Goal: Check status: Check status

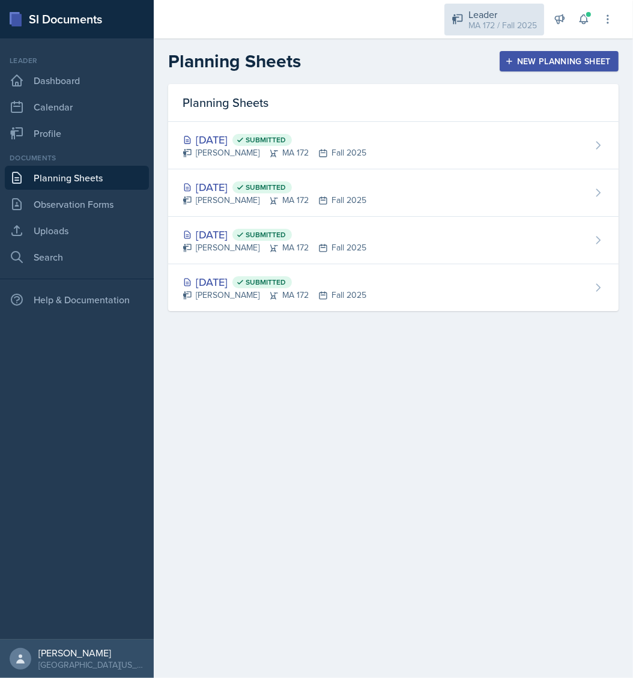
click at [487, 20] on div "MA 172 / Fall 2025" at bounding box center [503, 25] width 69 height 13
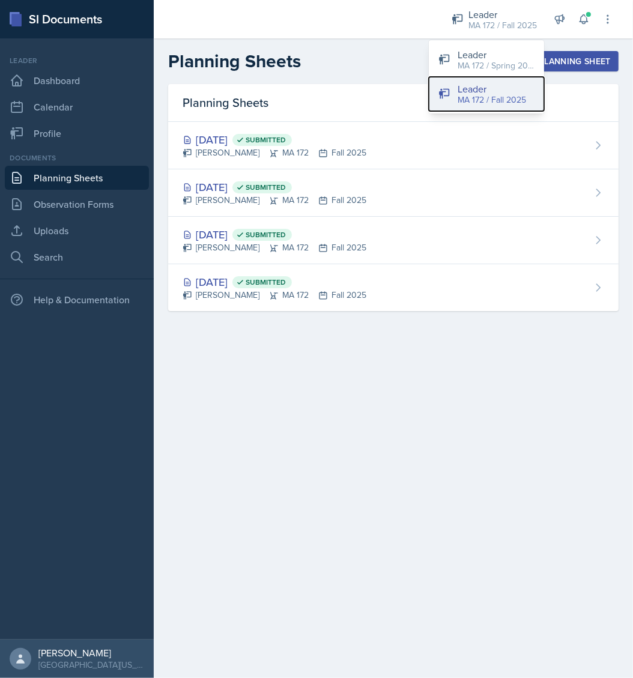
click at [484, 91] on div "Leader" at bounding box center [492, 89] width 69 height 14
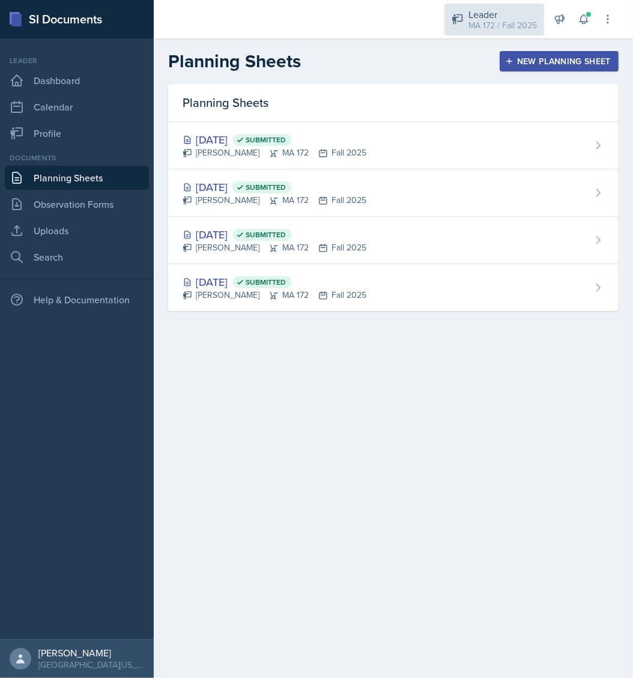
click at [499, 16] on div "Leader" at bounding box center [503, 14] width 69 height 14
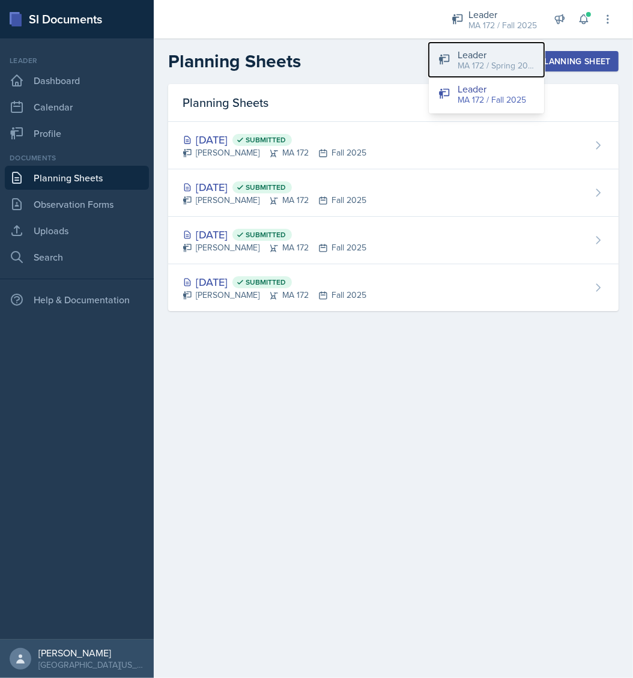
click at [486, 67] on div "MA 172 / Spring 2025" at bounding box center [496, 65] width 77 height 13
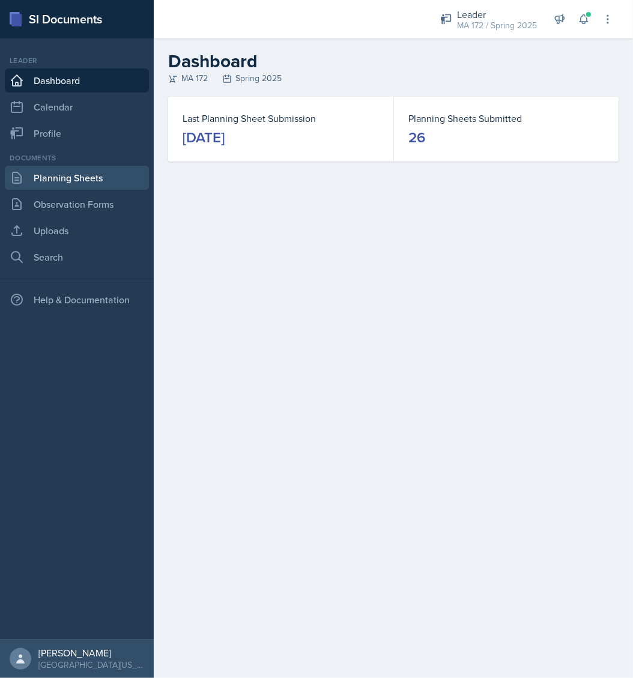
click at [98, 171] on link "Planning Sheets" at bounding box center [77, 178] width 144 height 24
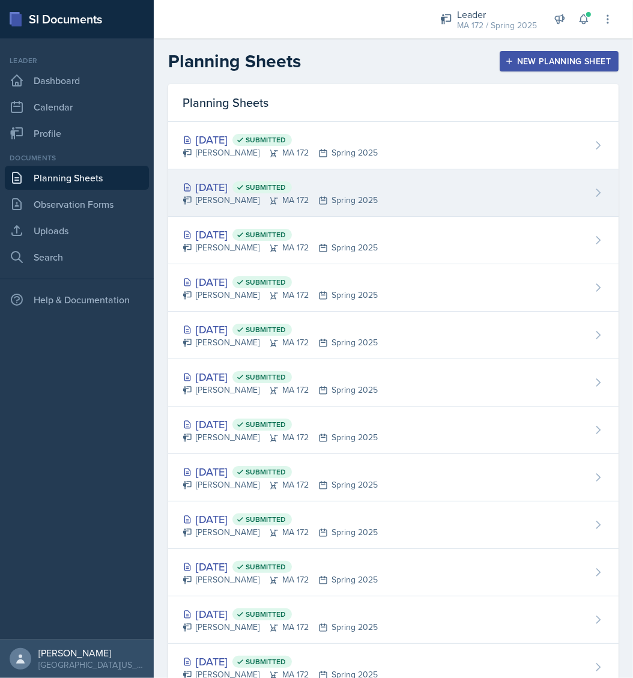
click at [380, 191] on div "[DATE] Submitted [PERSON_NAME] MA 172 Spring 2025" at bounding box center [393, 192] width 451 height 47
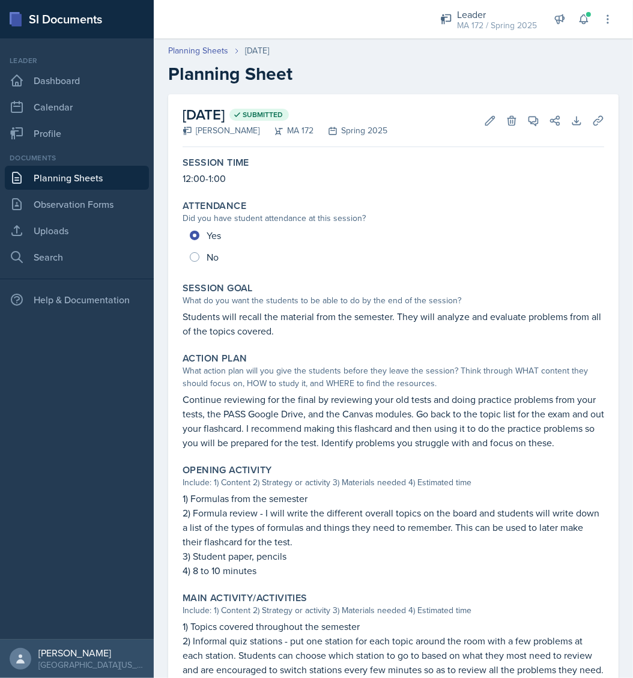
click at [70, 180] on link "Planning Sheets" at bounding box center [77, 178] width 144 height 24
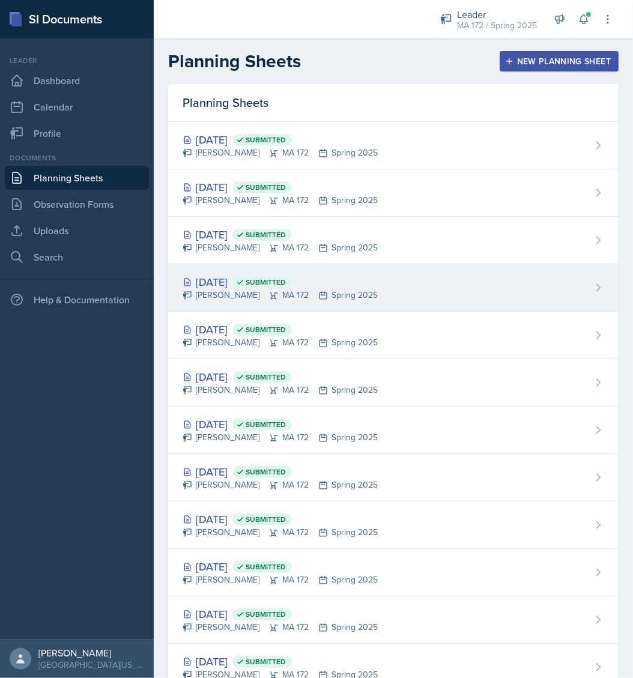
click at [201, 290] on div "[PERSON_NAME] MA 172 Spring 2025" at bounding box center [280, 295] width 195 height 13
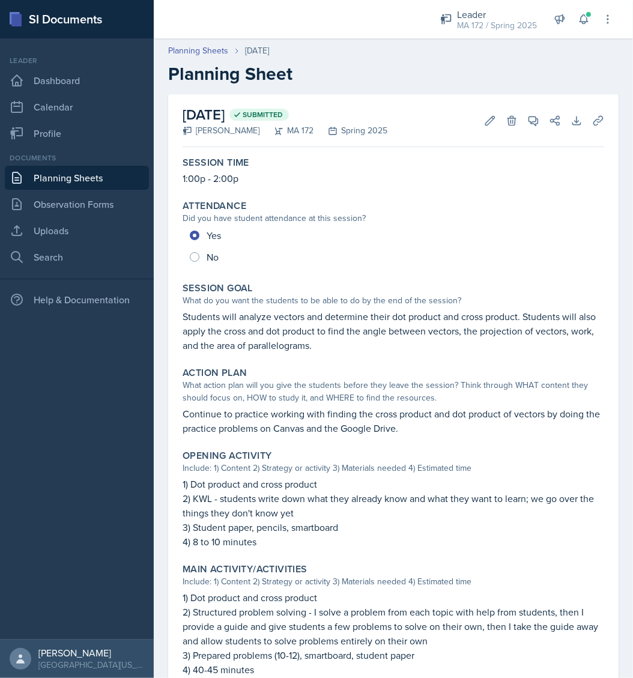
click at [156, 483] on div "[DATE] Submitted [PERSON_NAME] MA 172 Spring 2025 Edit Delete View Comments Com…" at bounding box center [394, 522] width 480 height 856
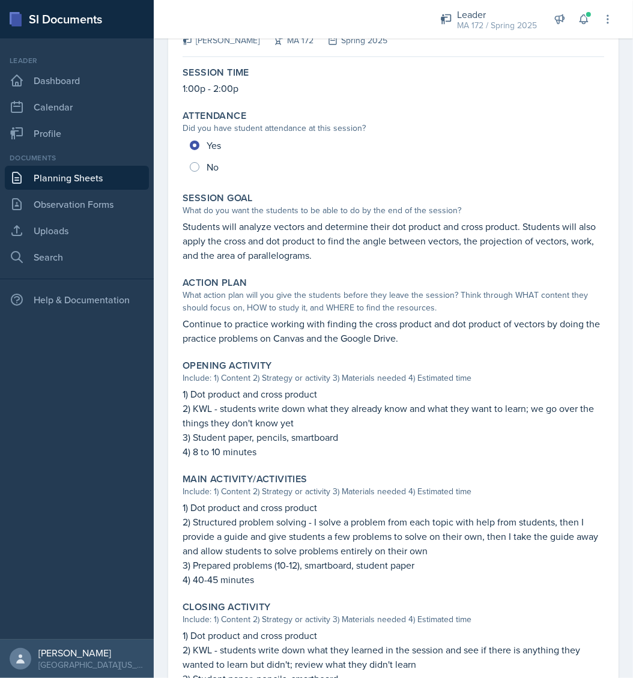
scroll to position [120, 0]
